Goal: Task Accomplishment & Management: Manage account settings

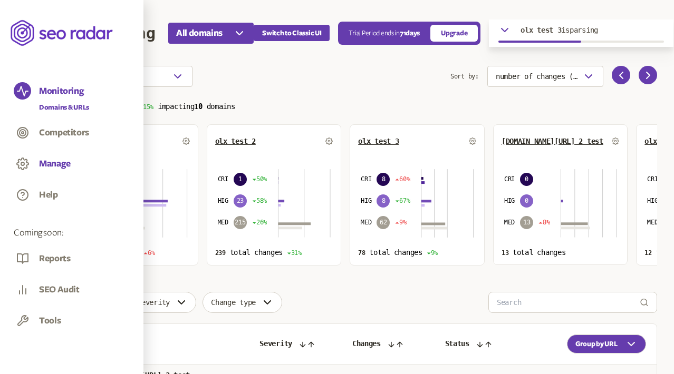
click at [54, 161] on button "Manage" at bounding box center [55, 164] width 32 height 12
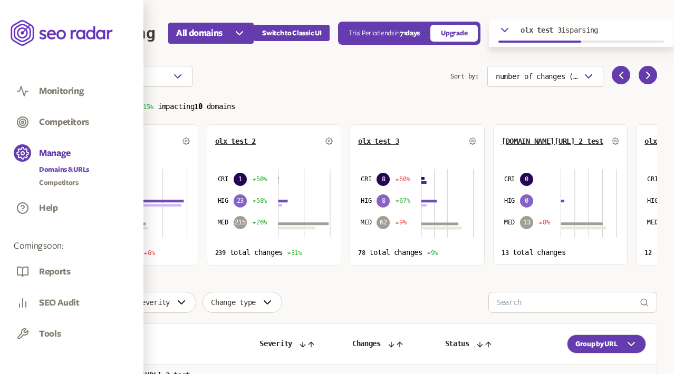
click at [65, 168] on link "Domains & URLs" at bounding box center [64, 170] width 50 height 11
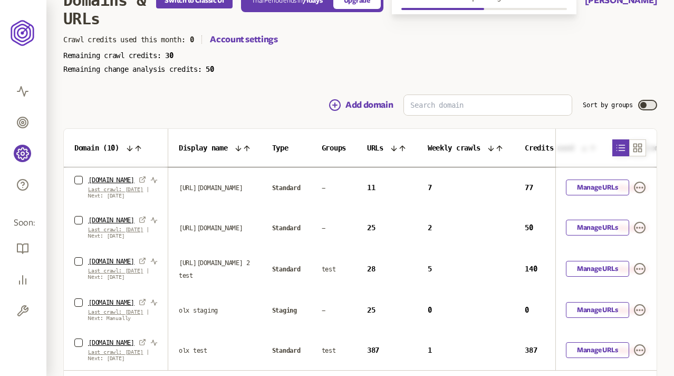
scroll to position [42, 0]
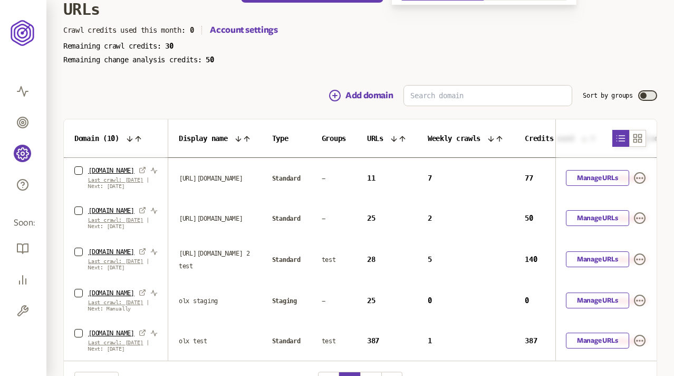
click at [322, 138] on span "Groups" at bounding box center [334, 138] width 24 height 8
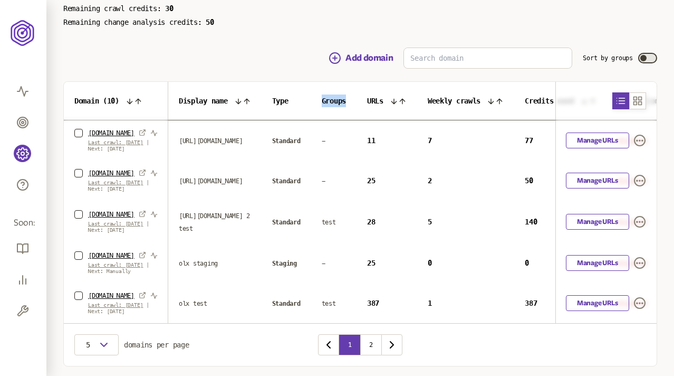
scroll to position [75, 0]
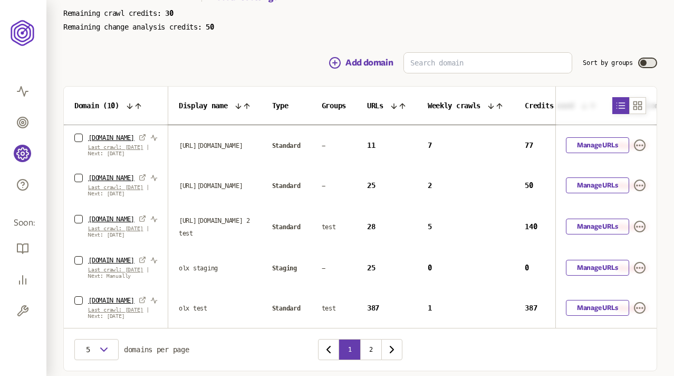
click at [322, 230] on span "test" at bounding box center [329, 226] width 14 height 7
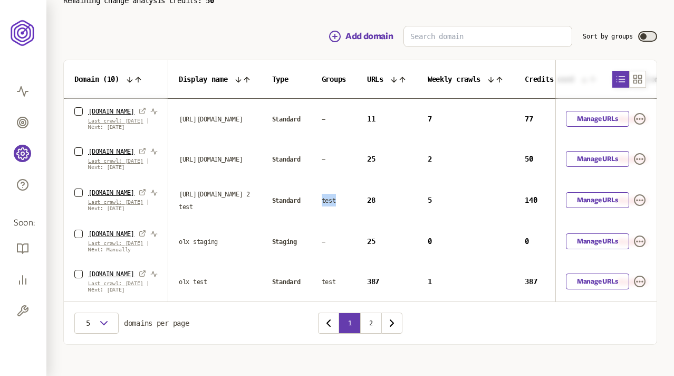
scroll to position [104, 0]
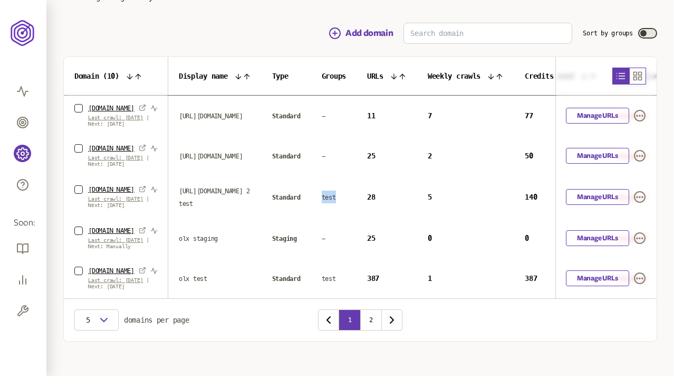
click at [642, 73] on icon "button" at bounding box center [638, 76] width 8 height 8
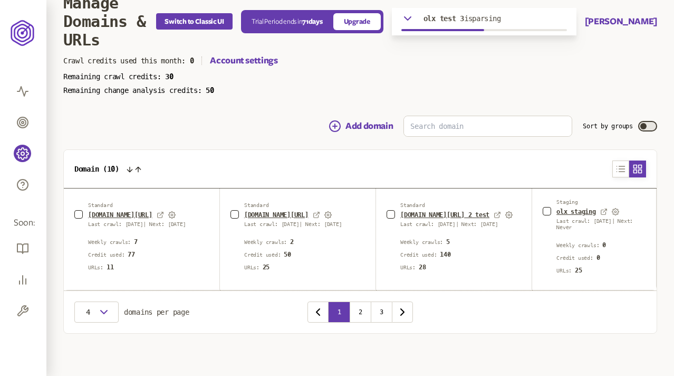
scroll to position [5, 0]
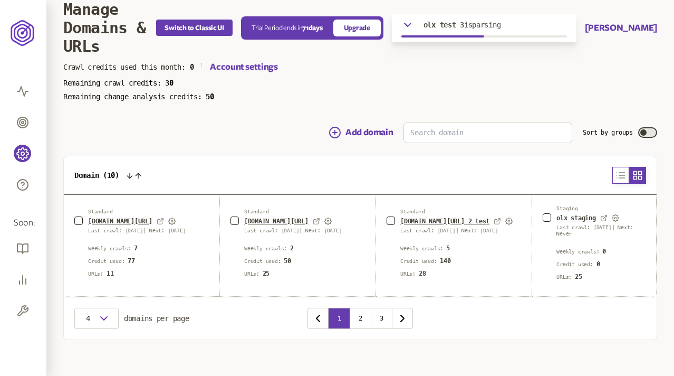
click at [620, 175] on icon "button" at bounding box center [621, 174] width 8 height 5
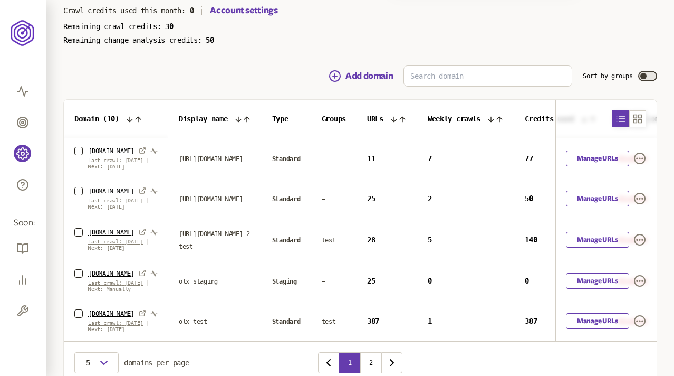
scroll to position [63, 0]
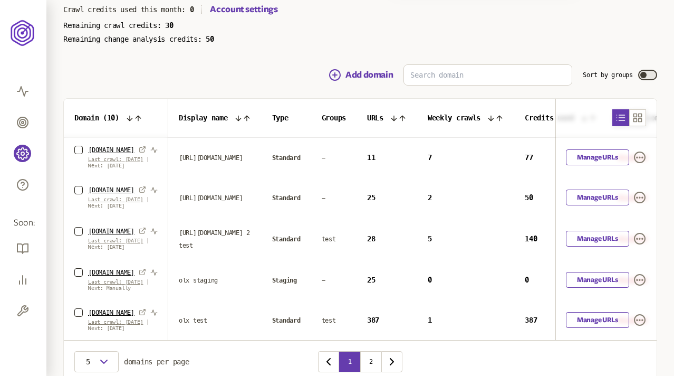
click at [650, 74] on button "Sort by groups" at bounding box center [647, 75] width 19 height 11
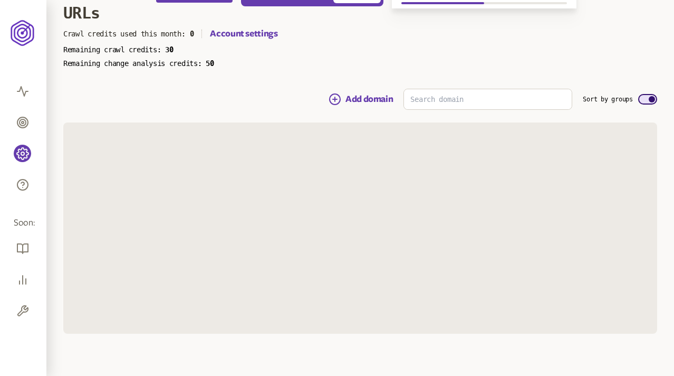
scroll to position [63, 0]
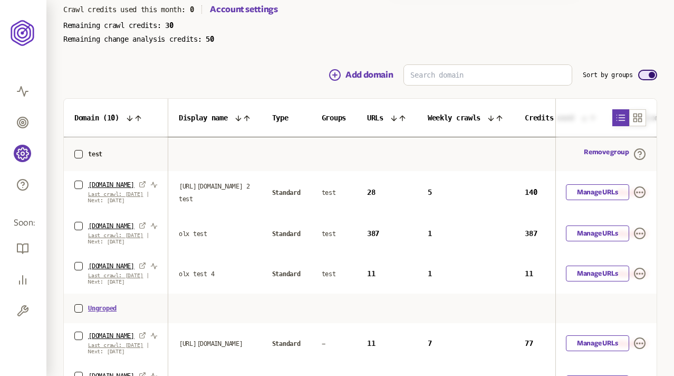
click at [646, 75] on button "Sort by groups" at bounding box center [647, 75] width 19 height 11
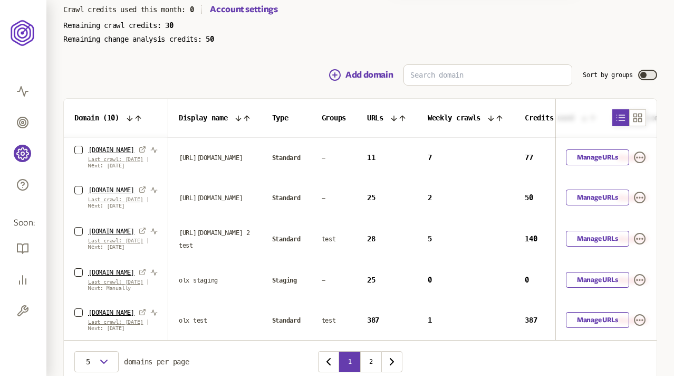
drag, startPoint x: 581, startPoint y: 79, endPoint x: 594, endPoint y: 79, distance: 13.2
click at [594, 79] on div "Add domain Sort by groups" at bounding box center [360, 74] width 594 height 21
drag, startPoint x: 581, startPoint y: 75, endPoint x: 631, endPoint y: 75, distance: 49.6
click at [631, 75] on label "Sort by groups" at bounding box center [608, 75] width 50 height 8
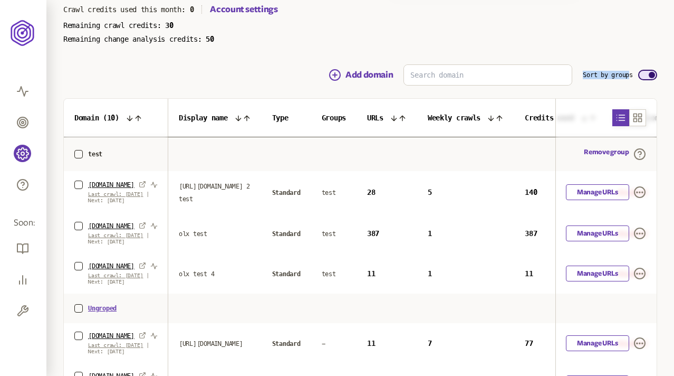
click at [645, 76] on button "Sort by groups" at bounding box center [647, 75] width 19 height 11
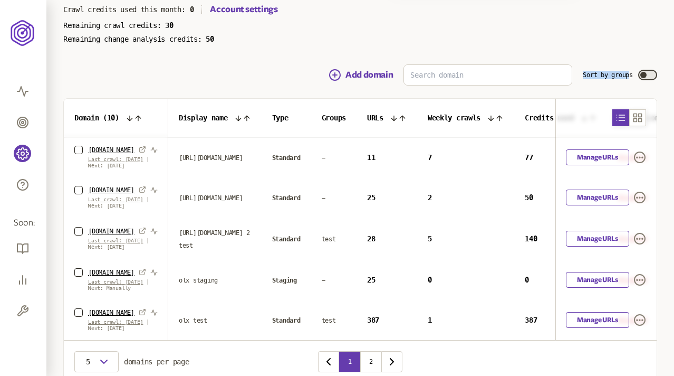
click at [613, 51] on main "Manage Domains & URLs Switch to Classic UI Trial Period ends [DATE] Upgrade olx…" at bounding box center [360, 181] width 628 height 488
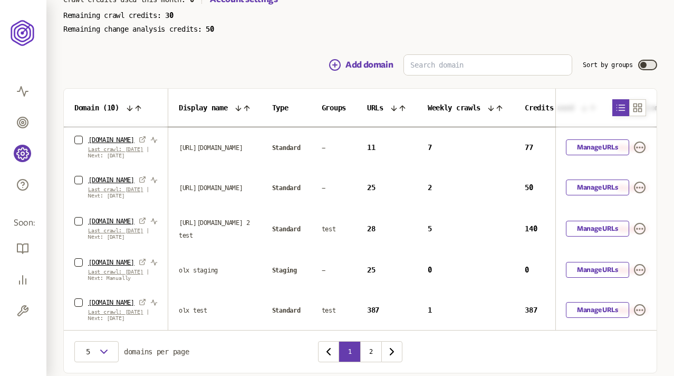
scroll to position [1, 0]
